Goal: Check status

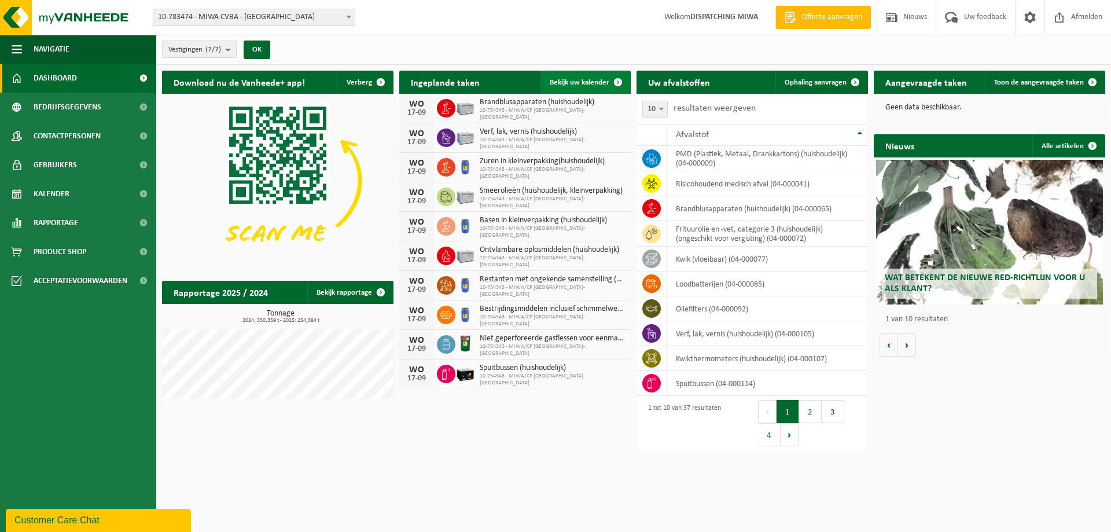
click at [575, 80] on span "Bekijk uw kalender" at bounding box center [580, 83] width 60 height 8
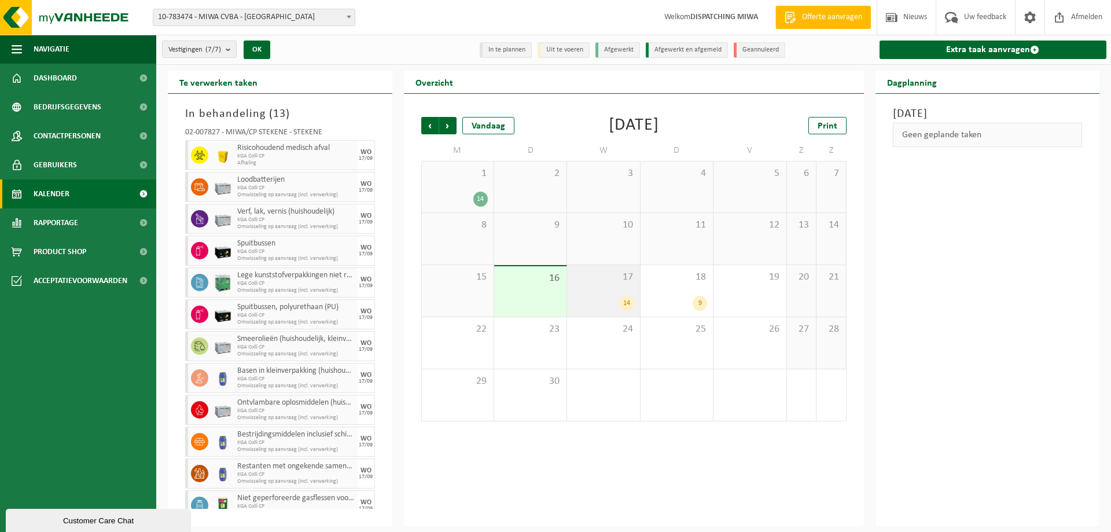
click at [599, 294] on div "17 14" at bounding box center [603, 290] width 72 height 51
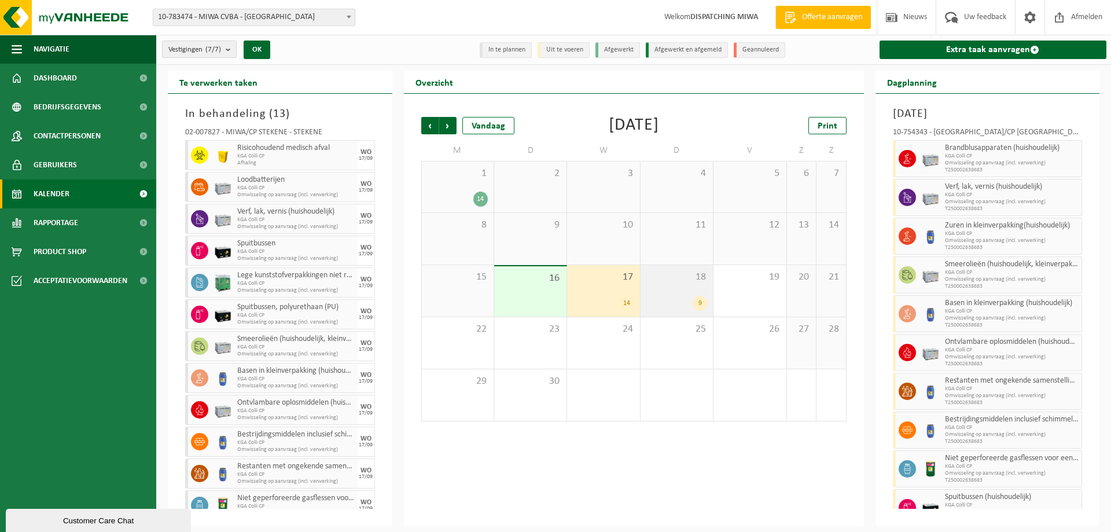
click at [666, 294] on div "18 9" at bounding box center [676, 290] width 72 height 51
